Goal: Find specific page/section: Find specific page/section

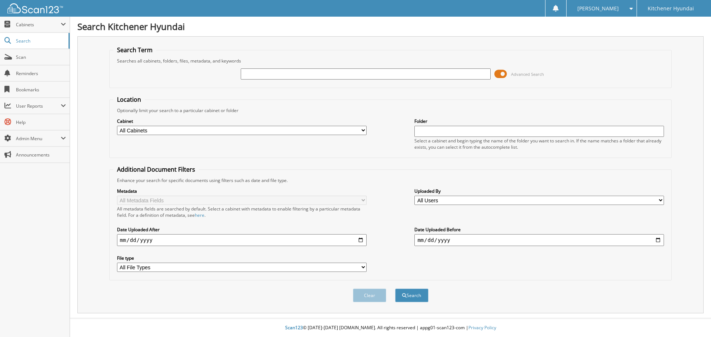
click at [326, 75] on input "text" at bounding box center [365, 73] width 249 height 11
type input "radun"
click at [395, 289] on button "Search" at bounding box center [411, 296] width 33 height 14
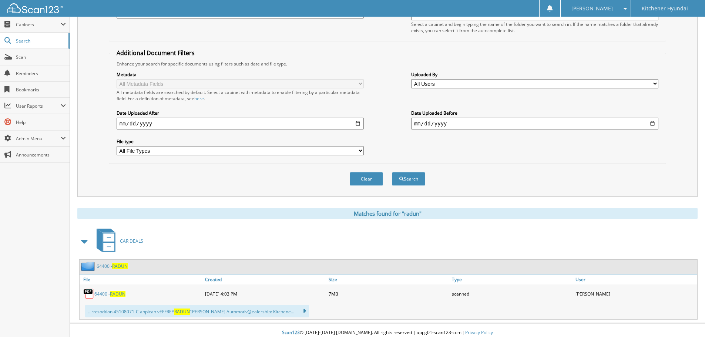
scroll to position [122, 0]
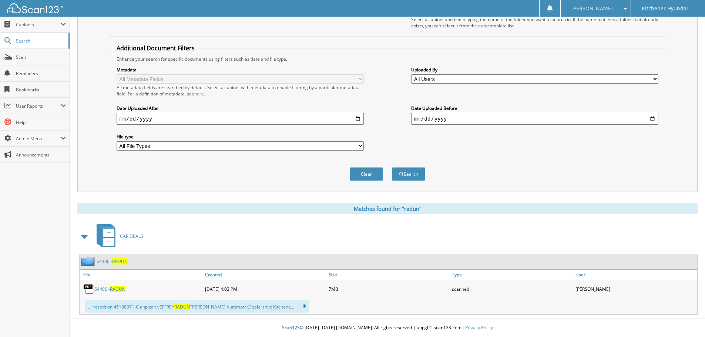
click at [101, 291] on link "64400 - RADUN" at bounding box center [109, 289] width 31 height 6
